Goal: Information Seeking & Learning: Learn about a topic

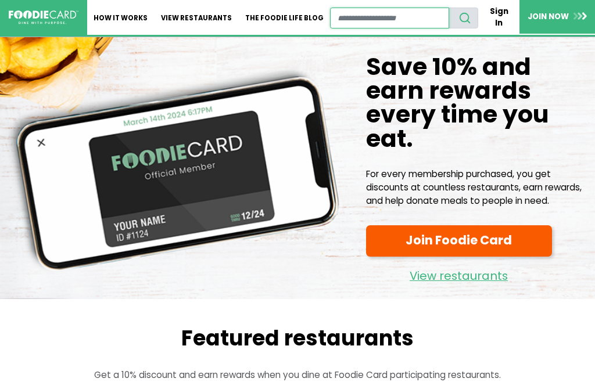
click at [350, 15] on input "restaurant search" at bounding box center [389, 18] width 119 height 21
type input "*********"
click at [476, 11] on button "search" at bounding box center [464, 18] width 30 height 21
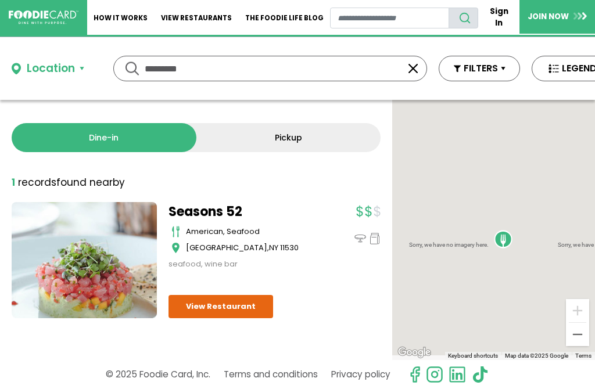
click at [485, 67] on button "FILTERS" at bounding box center [479, 69] width 81 height 26
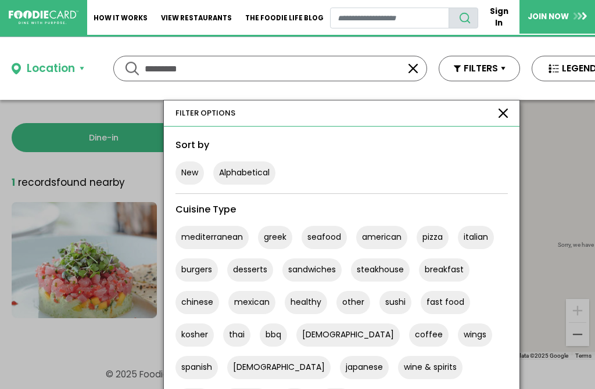
click at [189, 167] on button "New" at bounding box center [189, 173] width 28 height 23
click at [193, 62] on input "*********" at bounding box center [270, 68] width 251 height 24
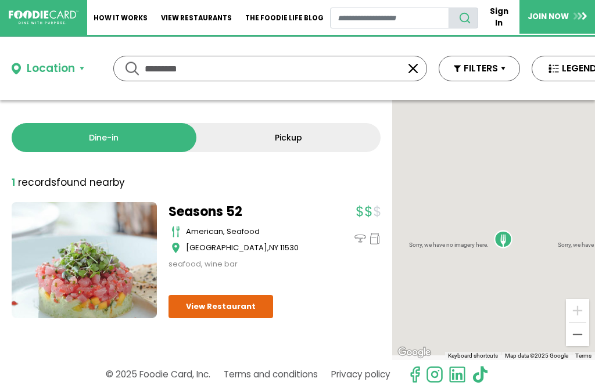
click at [414, 66] on button "button" at bounding box center [413, 69] width 14 height 14
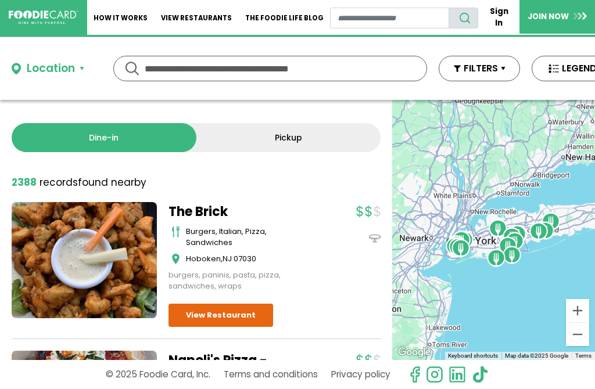
click at [491, 63] on button "FILTERS" at bounding box center [479, 69] width 81 height 26
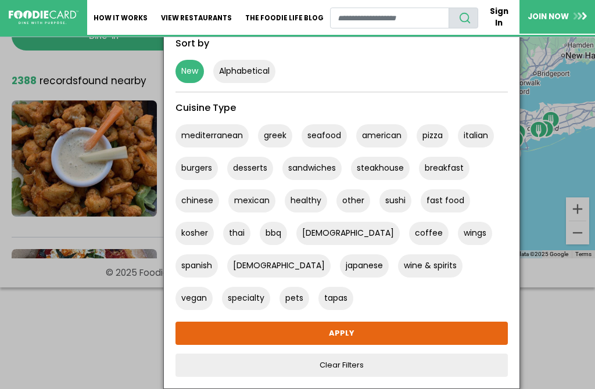
scroll to position [101, 0]
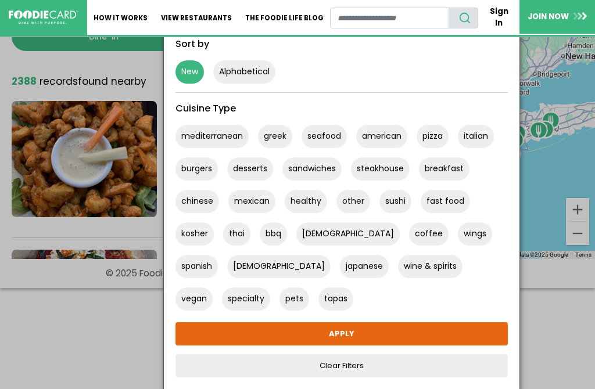
click at [340, 332] on link "APPLY" at bounding box center [341, 333] width 332 height 23
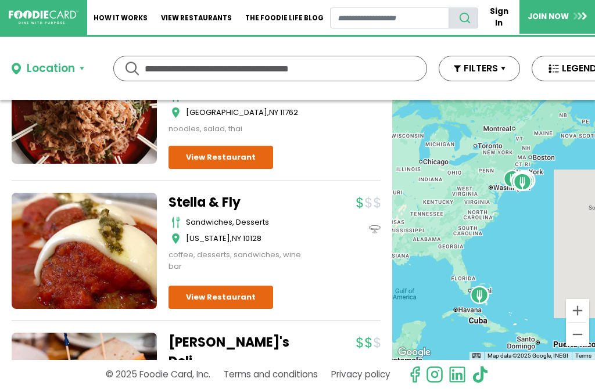
scroll to position [7162, 0]
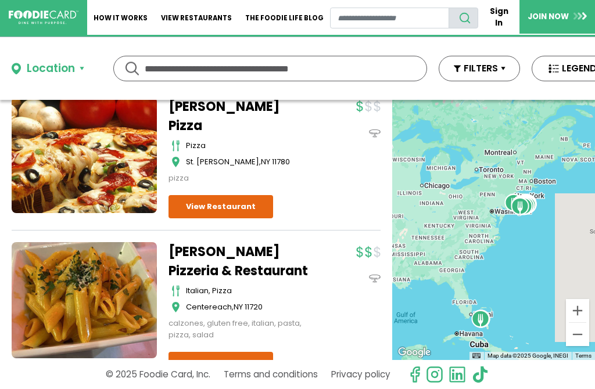
scroll to position [15321, 0]
